Goal: Task Accomplishment & Management: Complete application form

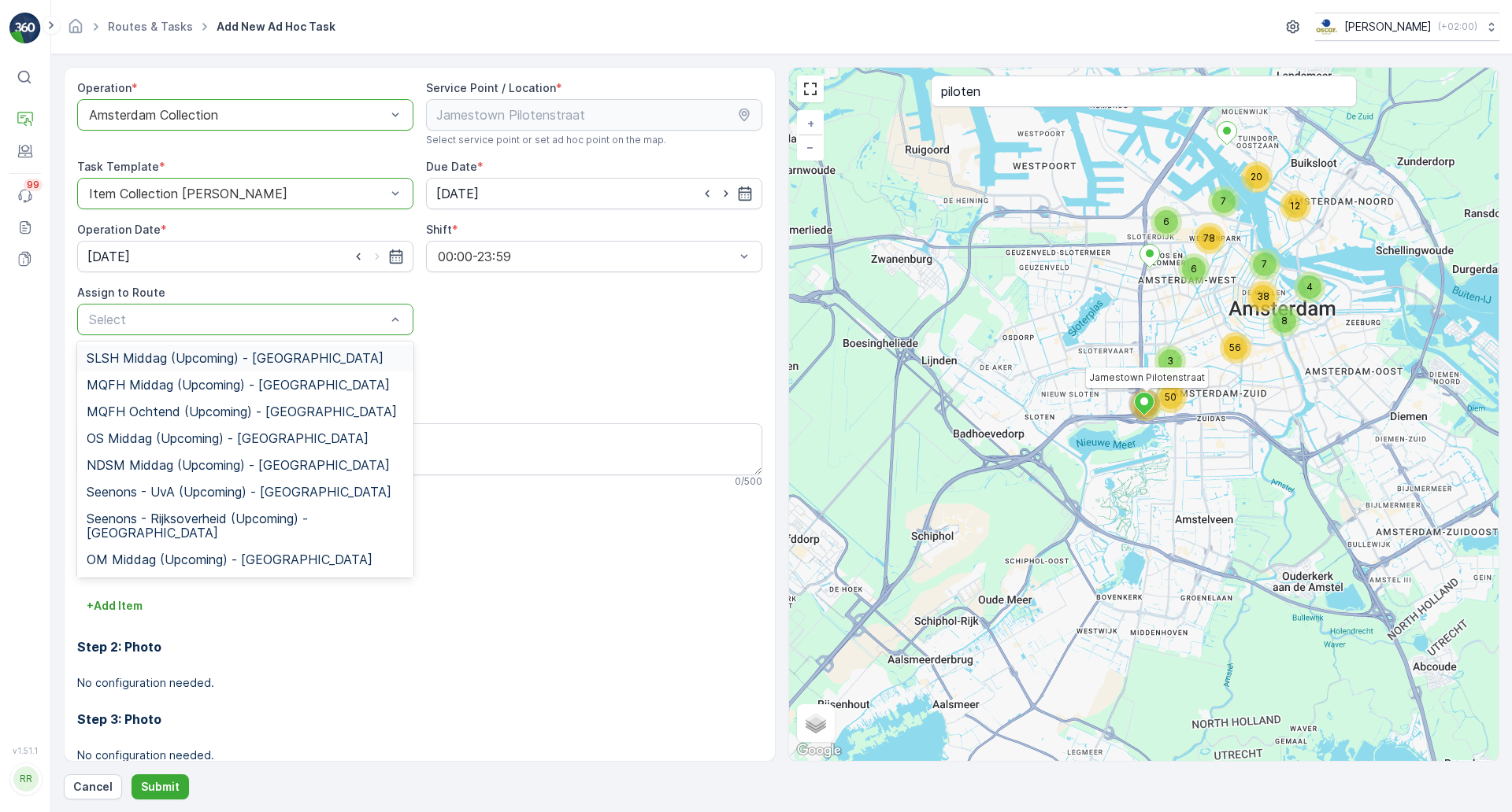
click at [484, 353] on div "Add Attachments" at bounding box center [419, 369] width 685 height 44
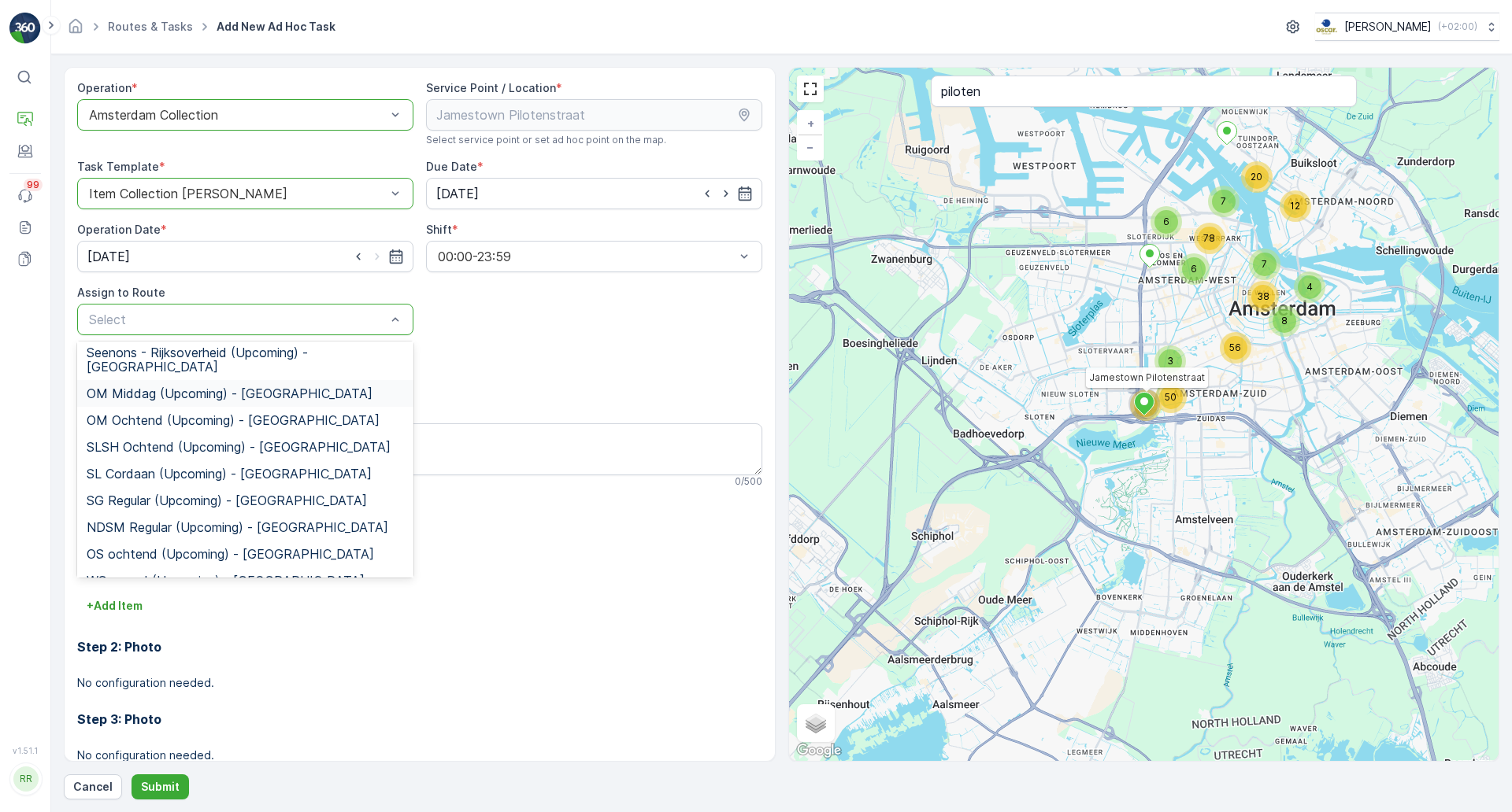
scroll to position [196, 0]
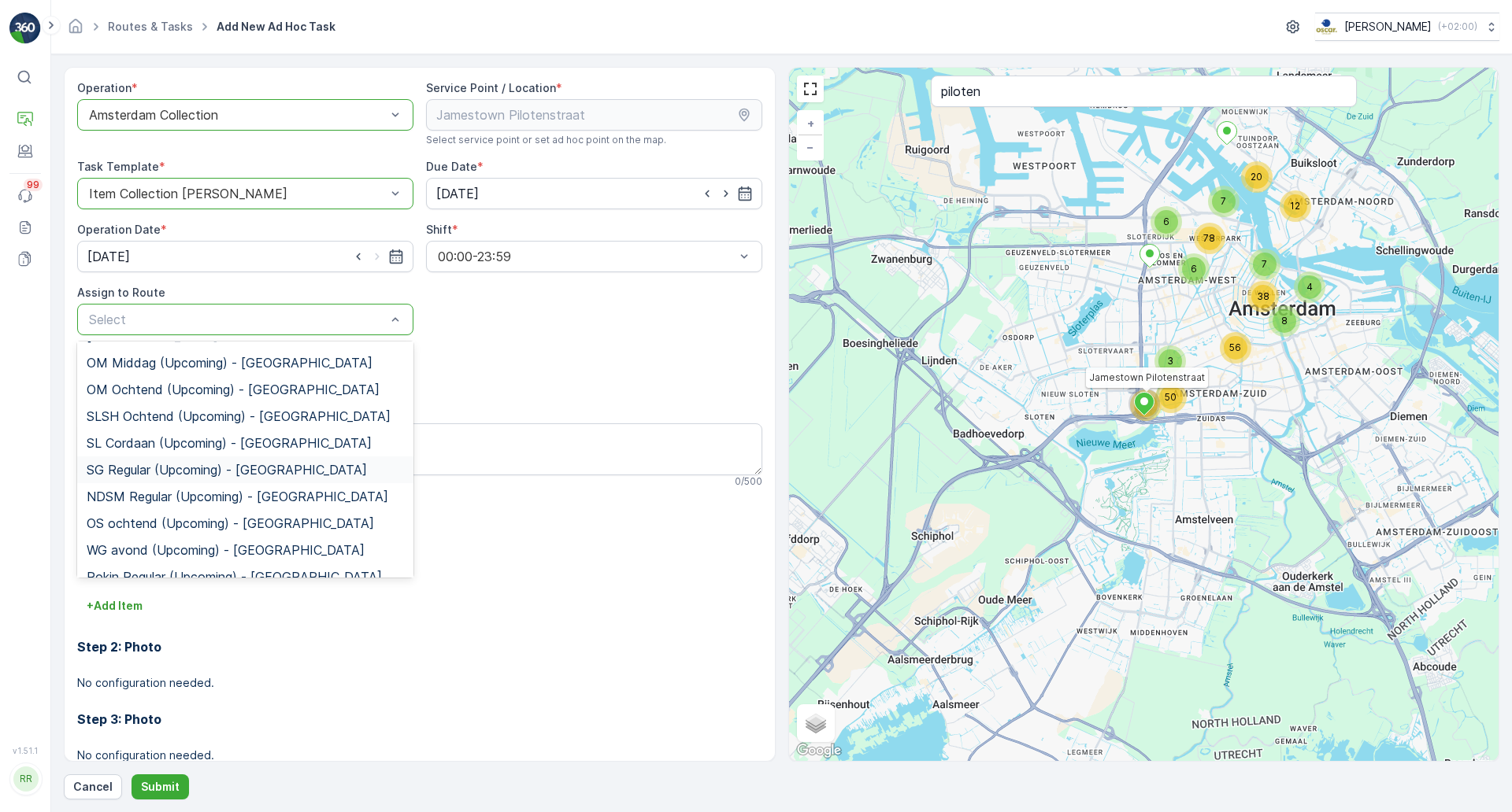
click at [293, 463] on span "SG Regular (Upcoming) - Amsterdam" at bounding box center [227, 469] width 281 height 14
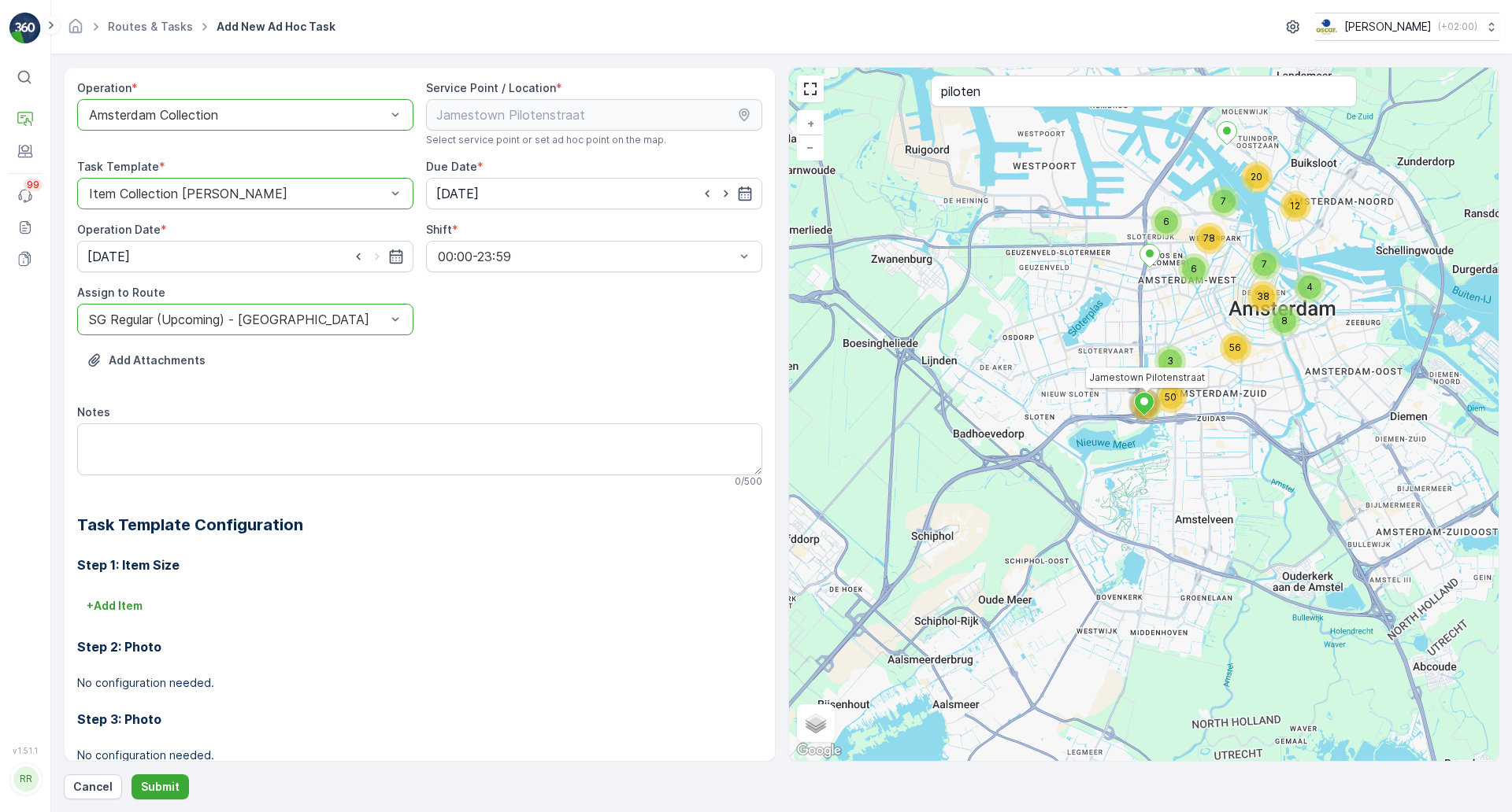
click at [424, 364] on div "Add Attachments" at bounding box center [419, 369] width 685 height 44
click at [493, 448] on textarea "Notes" at bounding box center [419, 449] width 685 height 52
type textarea "G"
type textarea "Pallet grofvuil meenemen"
click at [349, 582] on div "Step 1: Item Size + Add Item Step 2: Photo No configuration needed. Step 3: Pho…" at bounding box center [419, 699] width 685 height 324
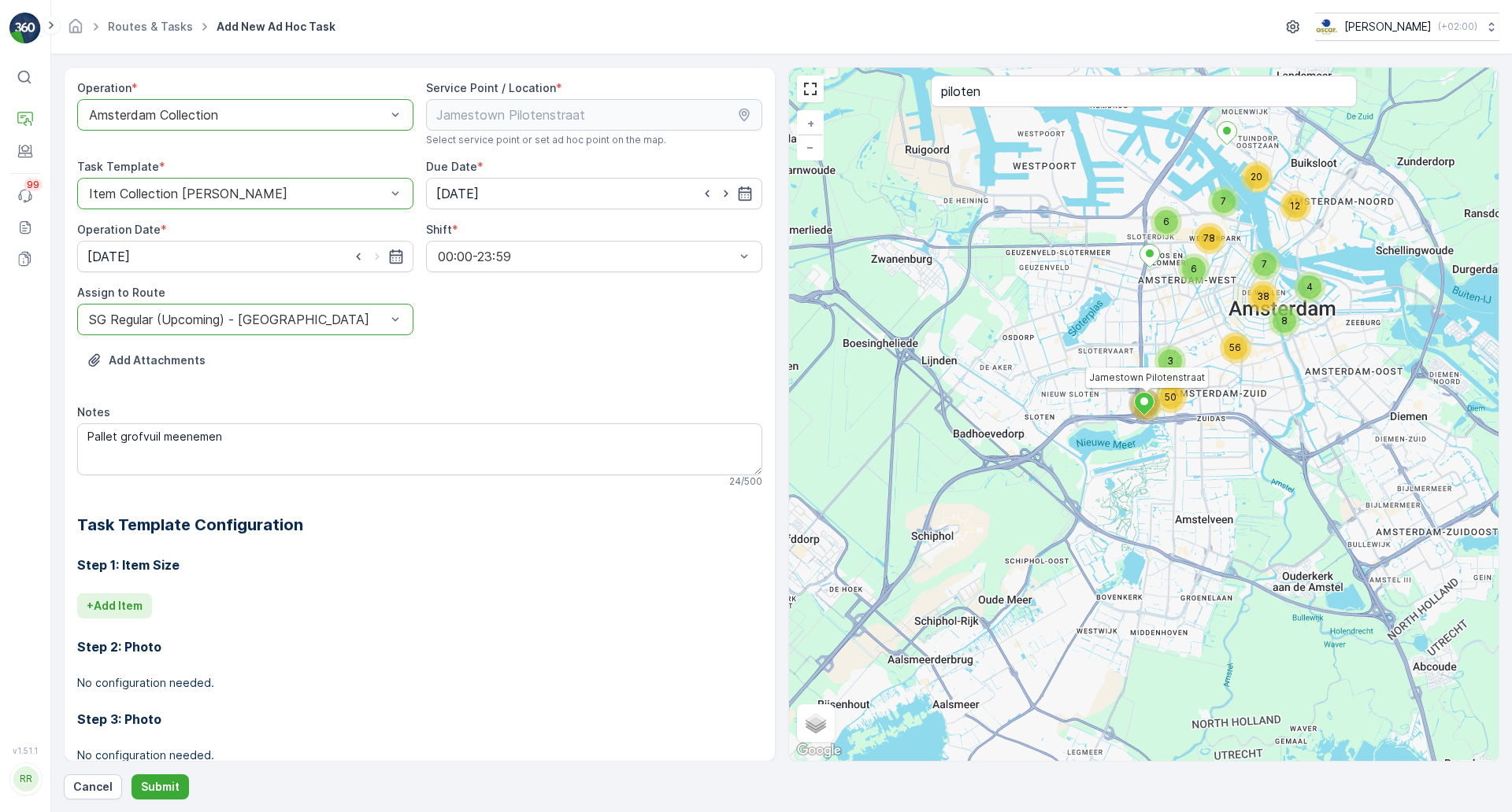
click at [133, 604] on p "+ Add Item" at bounding box center [114, 605] width 56 height 16
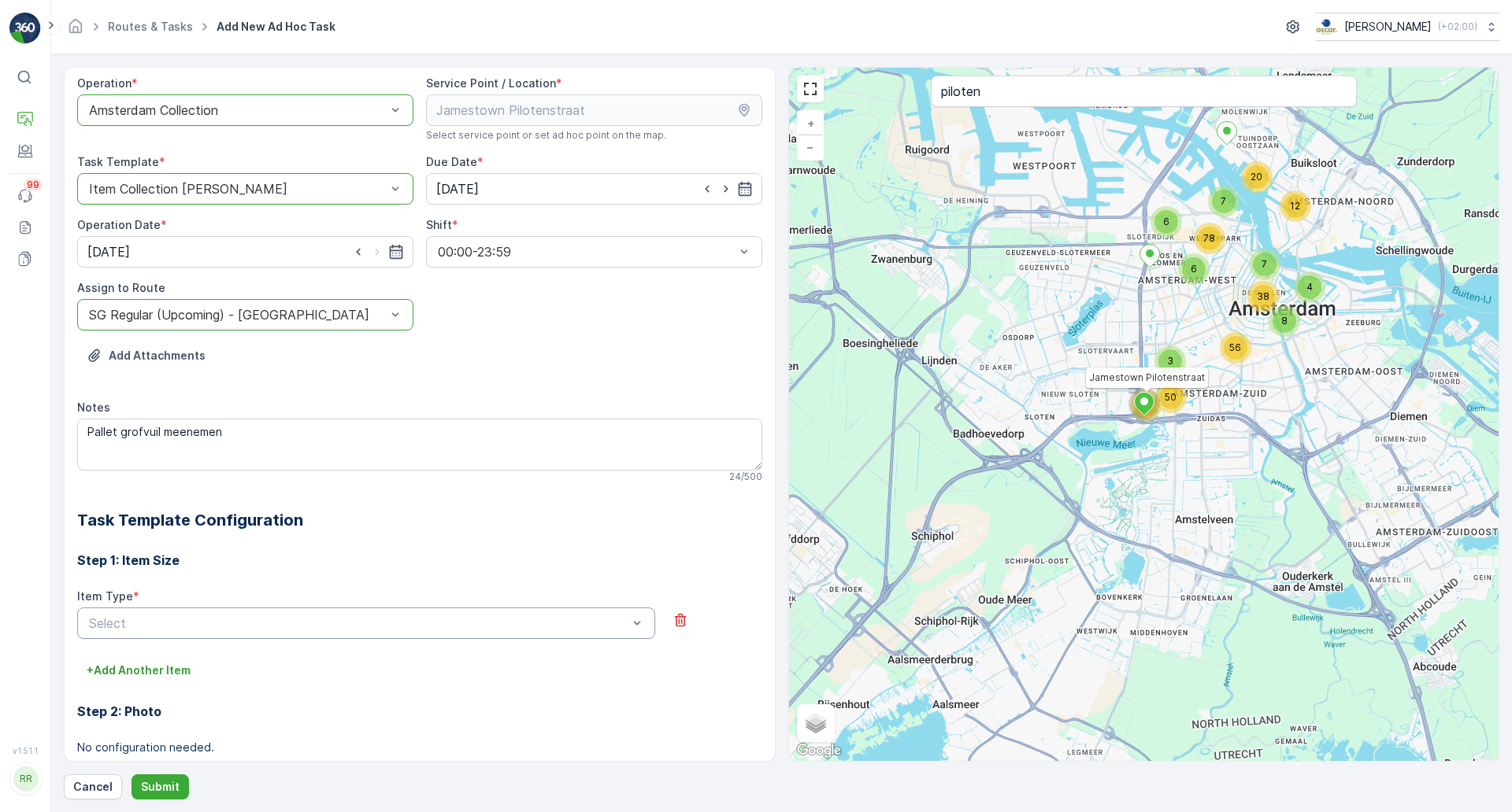
scroll to position [0, 0]
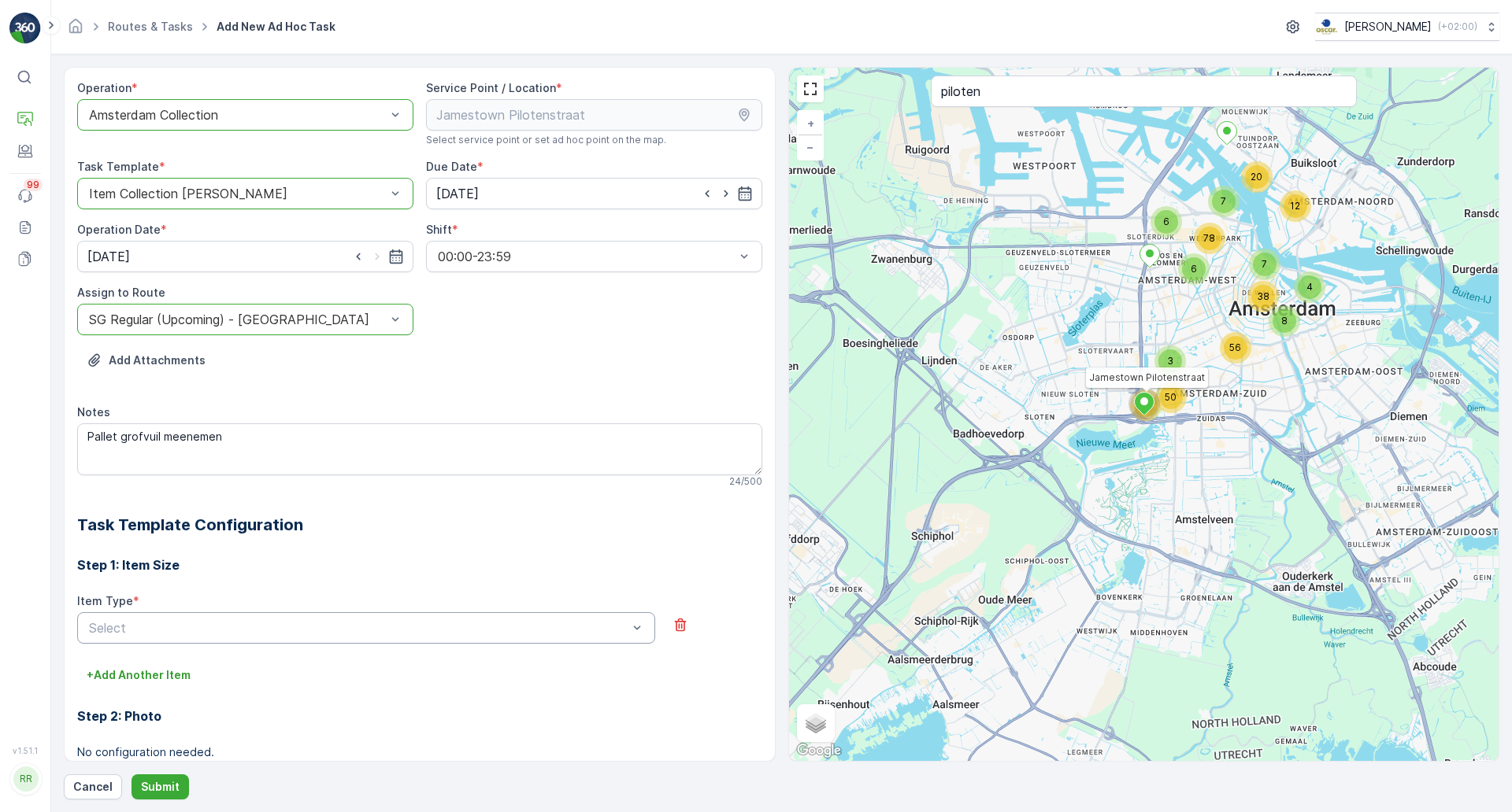
click at [486, 640] on div "Select" at bounding box center [366, 627] width 578 height 31
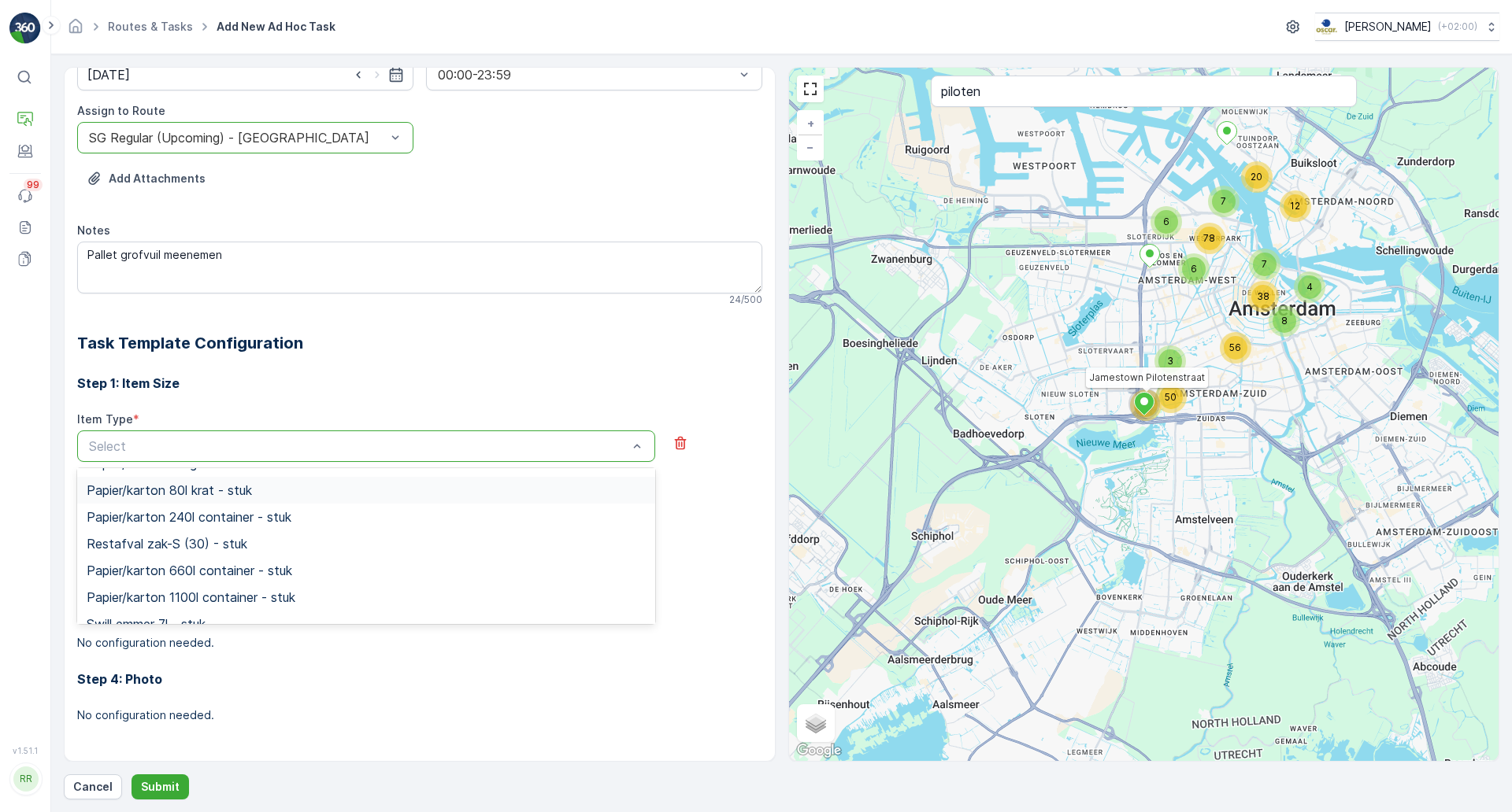
scroll to position [296, 0]
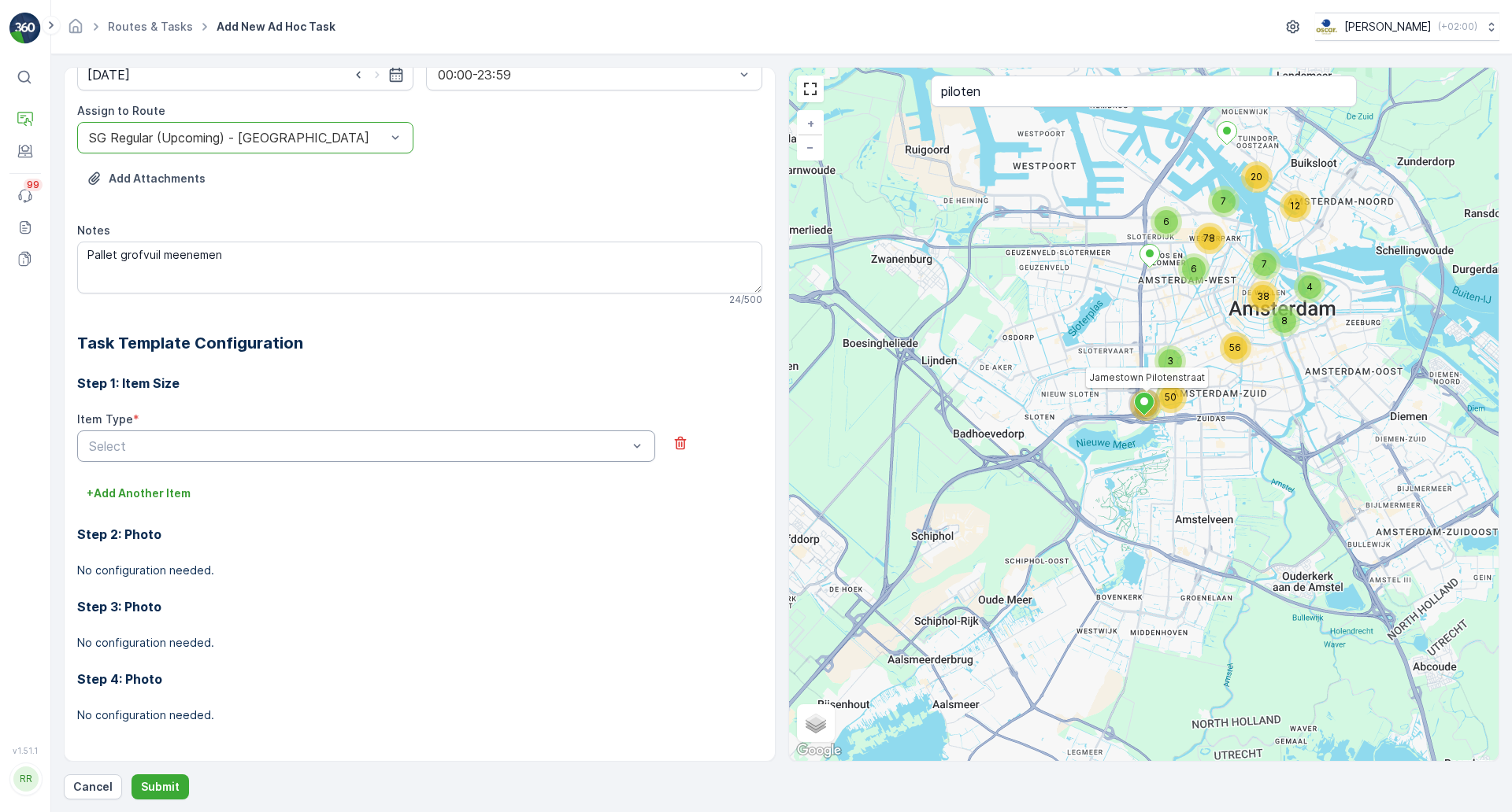
click at [573, 436] on div "Select" at bounding box center [366, 446] width 578 height 31
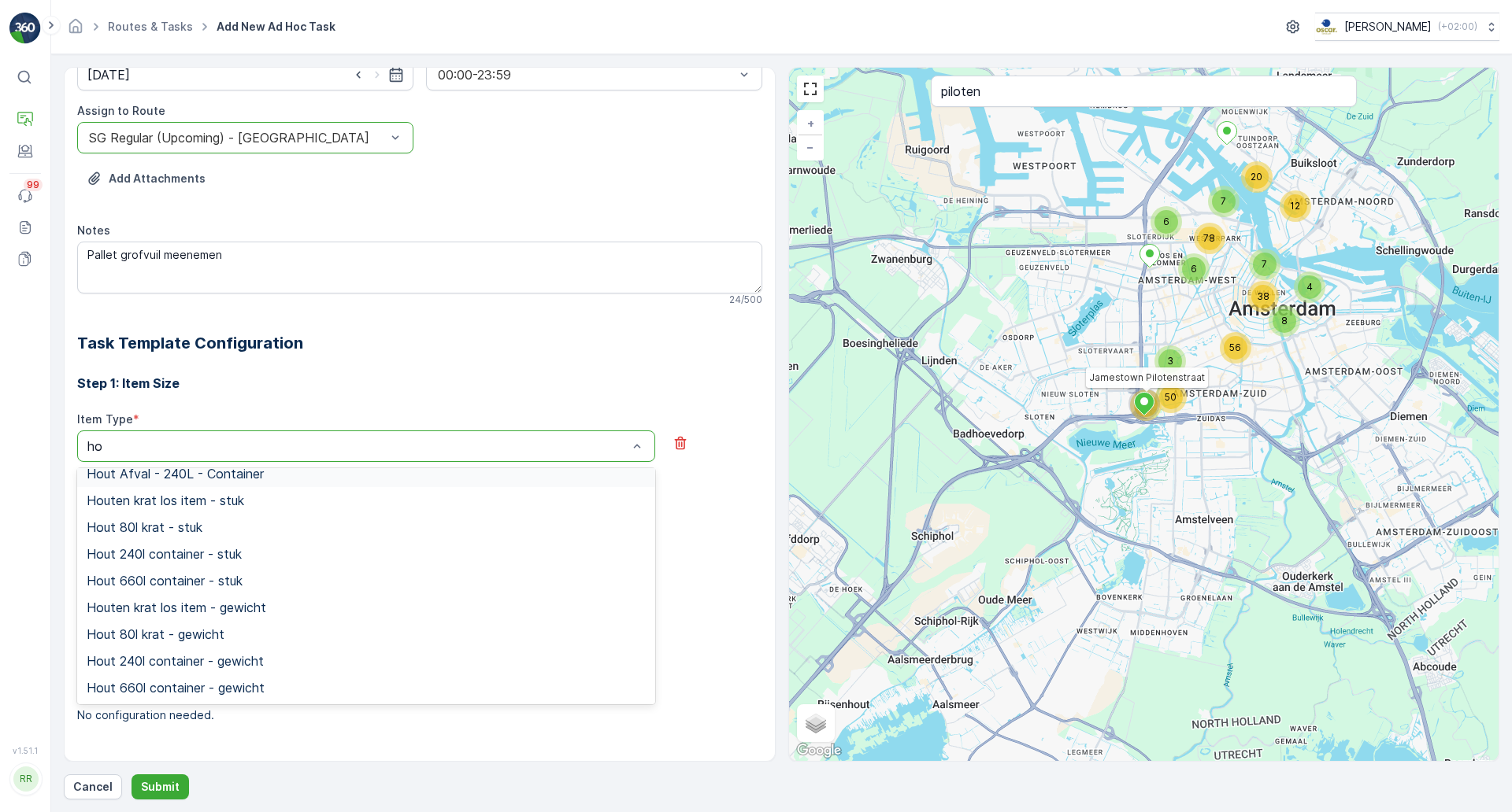
scroll to position [11, 0]
type input "hout"
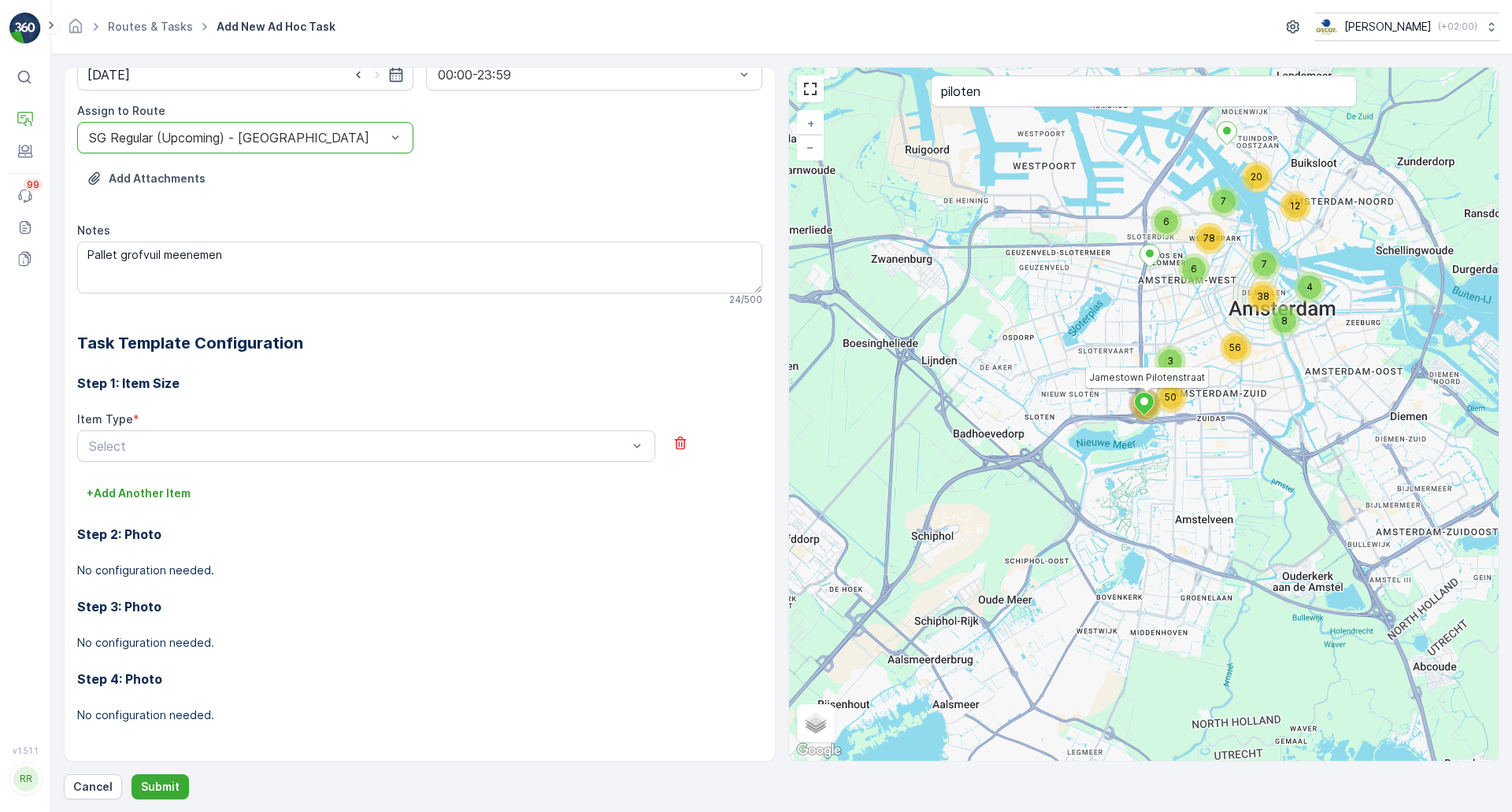
click at [701, 595] on div "Step 3: Photo No configuration needed." at bounding box center [419, 615] width 685 height 72
